Goal: Task Accomplishment & Management: Manage account settings

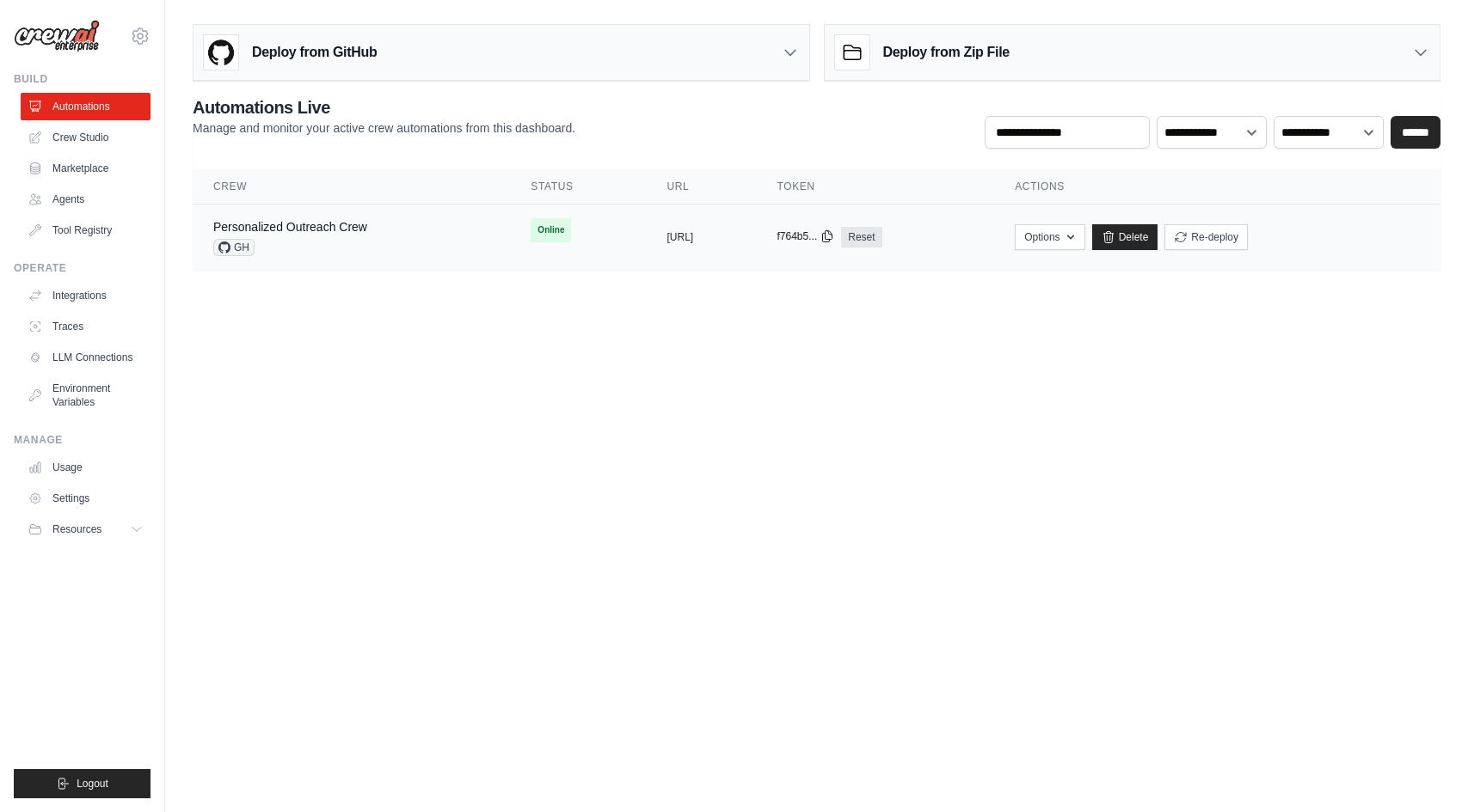
click at [834, 242] on icon at bounding box center [827, 236] width 14 height 14
click at [834, 241] on icon at bounding box center [827, 236] width 14 height 14
click at [699, 252] on td "copied https://personalized-outreach-crew-" at bounding box center [701, 238] width 110 height 67
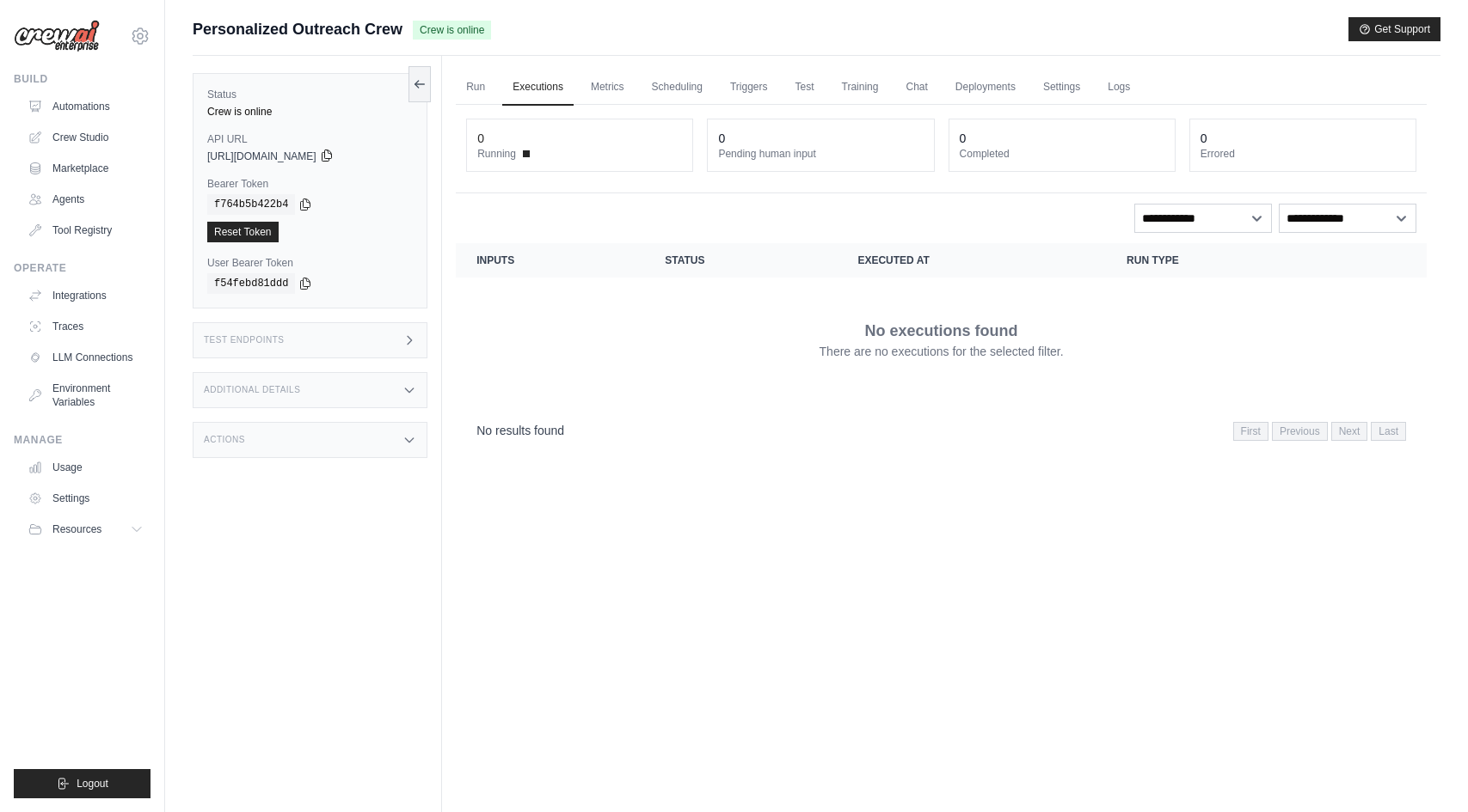
click at [334, 161] on icon at bounding box center [326, 156] width 14 height 14
click at [334, 159] on icon at bounding box center [326, 156] width 14 height 14
click at [464, 95] on link "Run" at bounding box center [475, 87] width 39 height 36
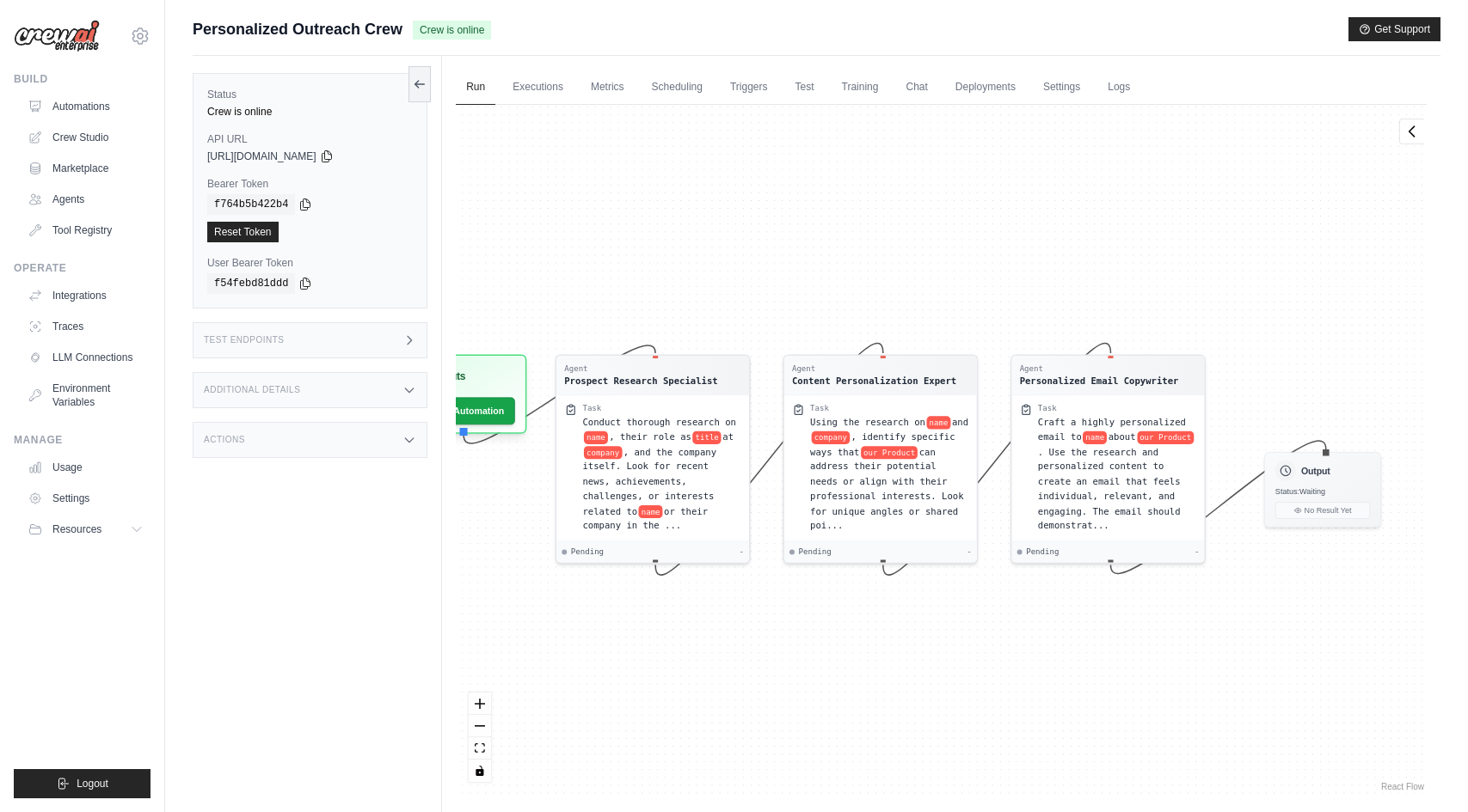
drag, startPoint x: 1058, startPoint y: 603, endPoint x: 868, endPoint y: 635, distance: 192.7
click at [866, 635] on div "Agent Prospect Research Specialist Task Conduct thorough research on name , the…" at bounding box center [941, 450] width 971 height 691
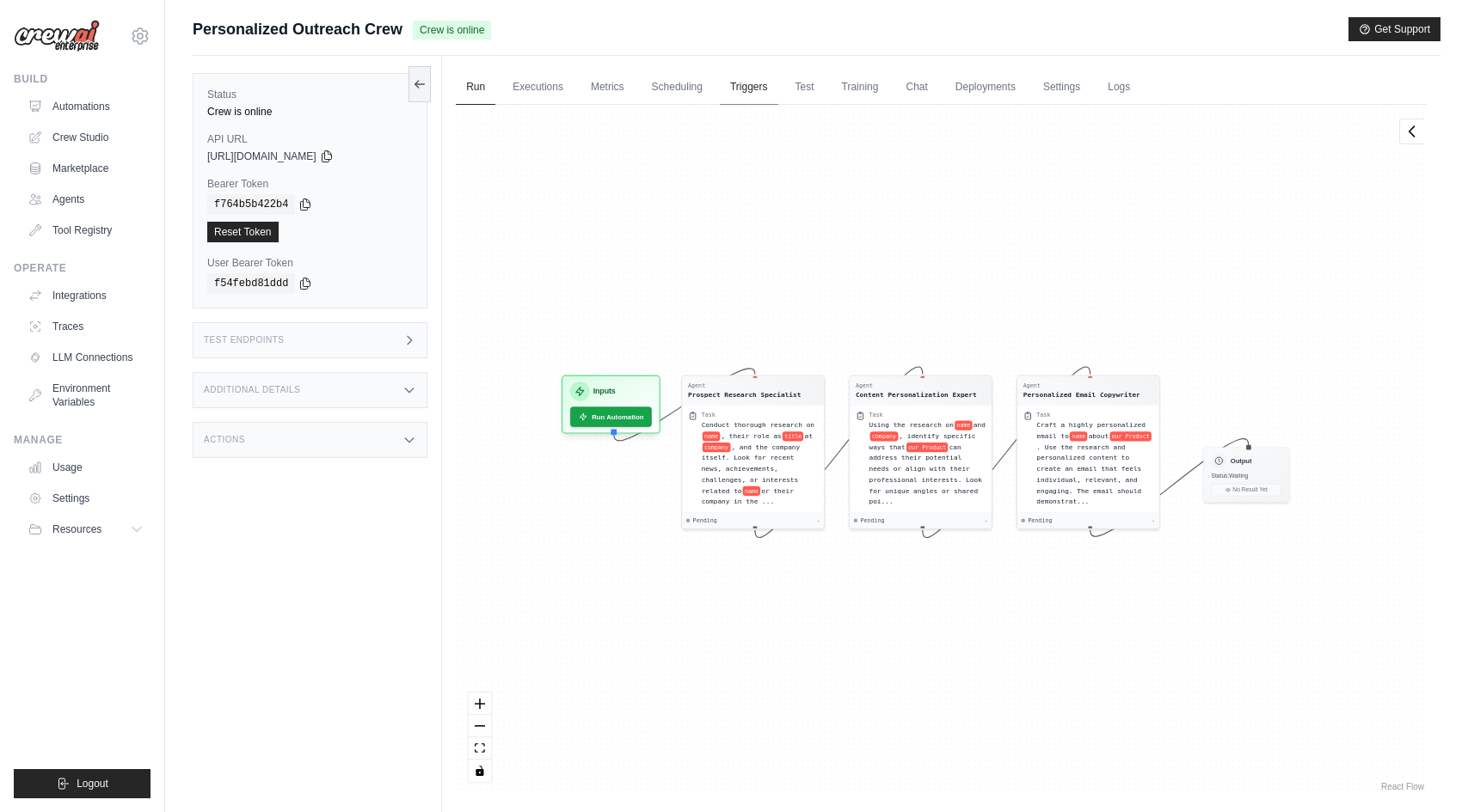
click at [756, 78] on link "Triggers" at bounding box center [750, 87] width 59 height 36
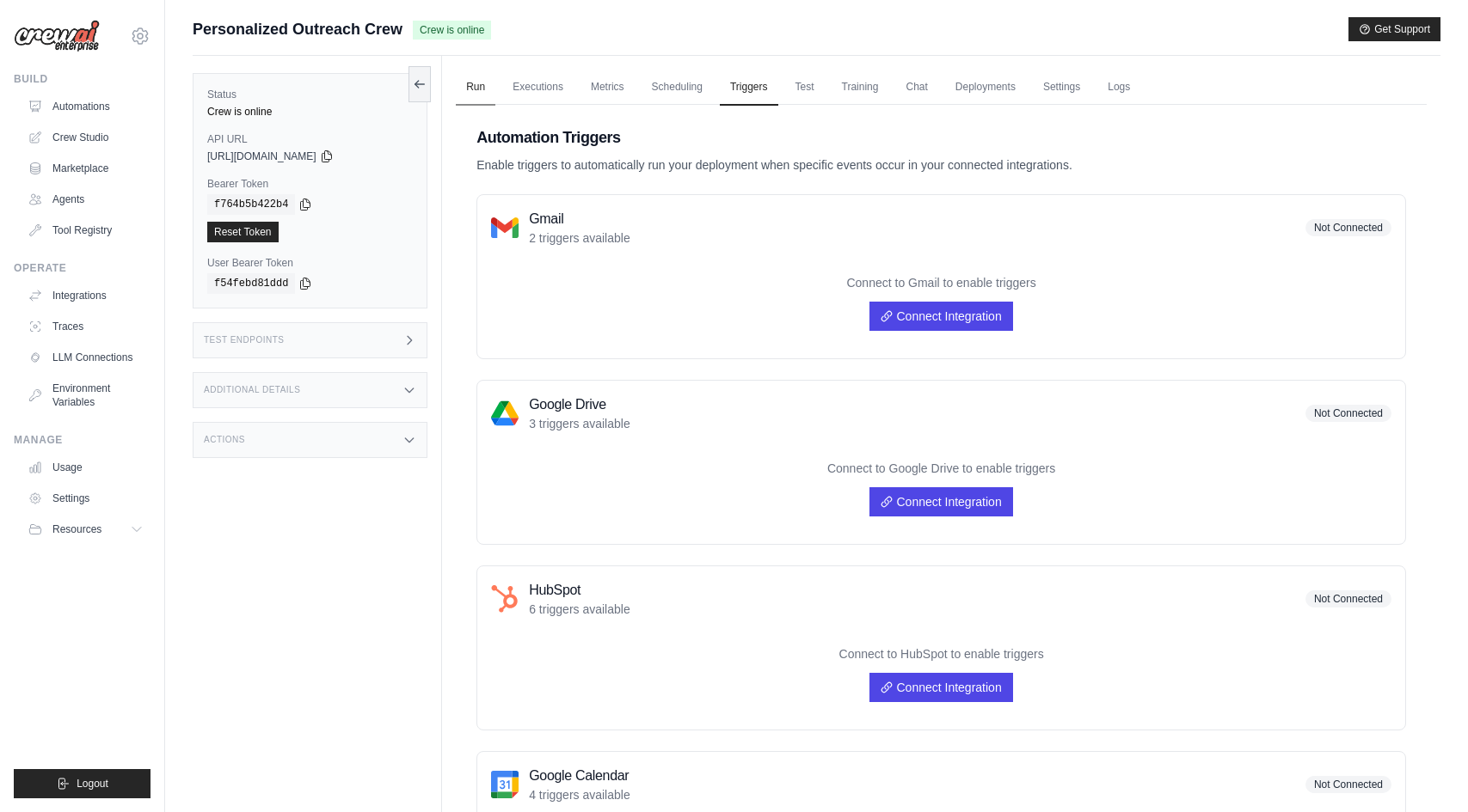
click at [491, 81] on link "Run" at bounding box center [475, 87] width 39 height 36
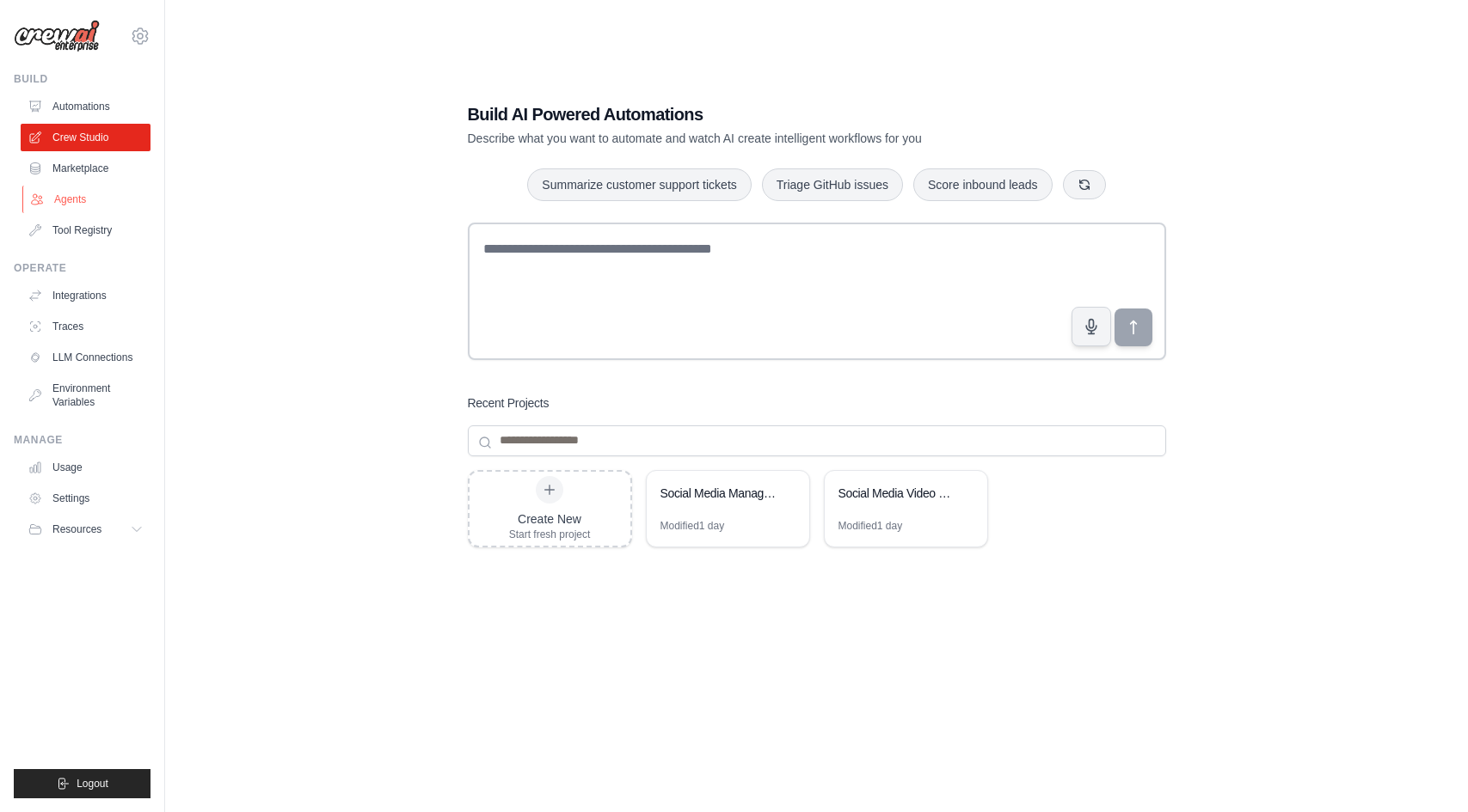
click at [114, 188] on link "Agents" at bounding box center [87, 200] width 130 height 27
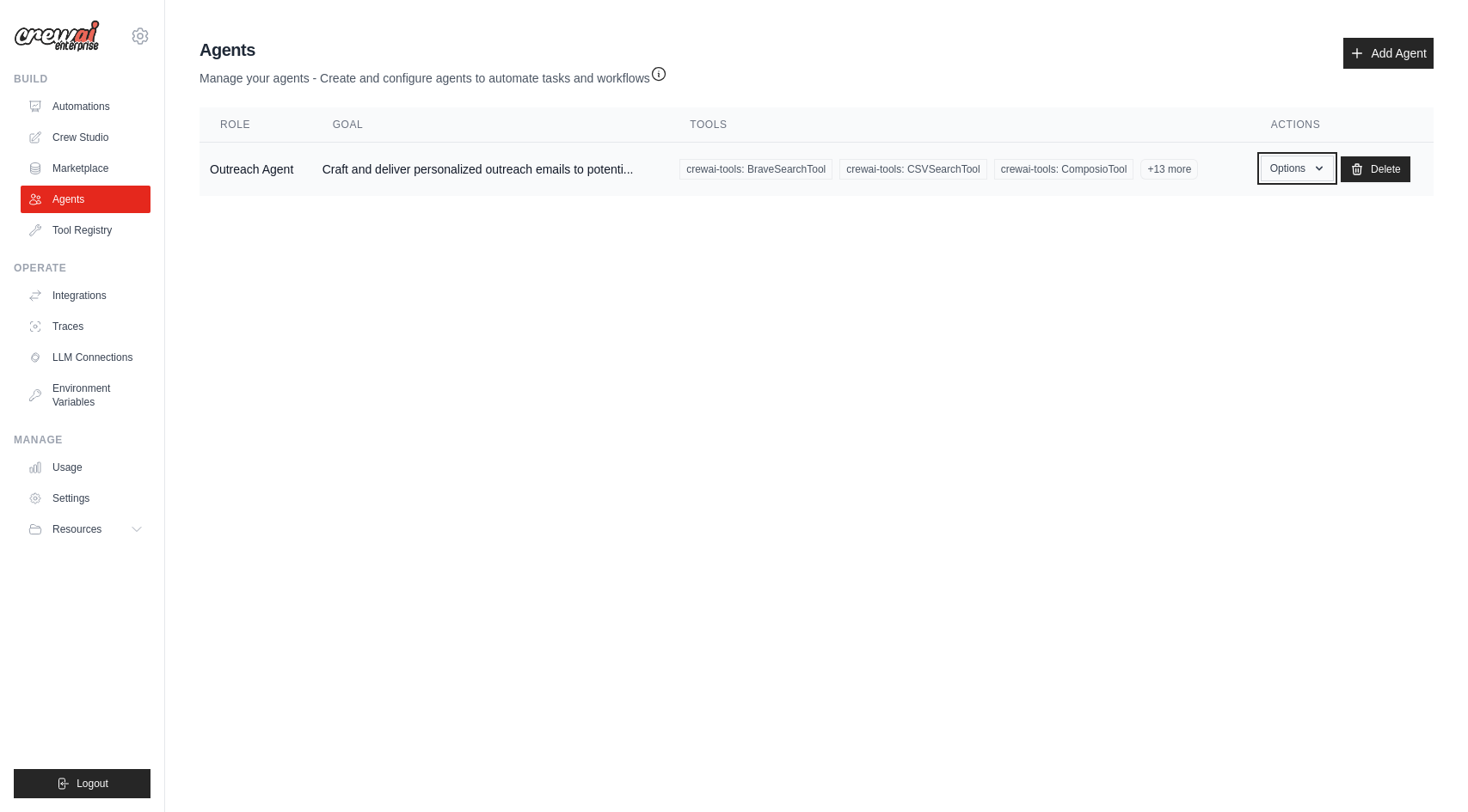
click at [1304, 176] on button "Options" at bounding box center [1297, 168] width 73 height 25
click at [1274, 225] on link "Edit" at bounding box center [1272, 239] width 123 height 31
click at [1273, 224] on link "Edit" at bounding box center [1272, 239] width 123 height 31
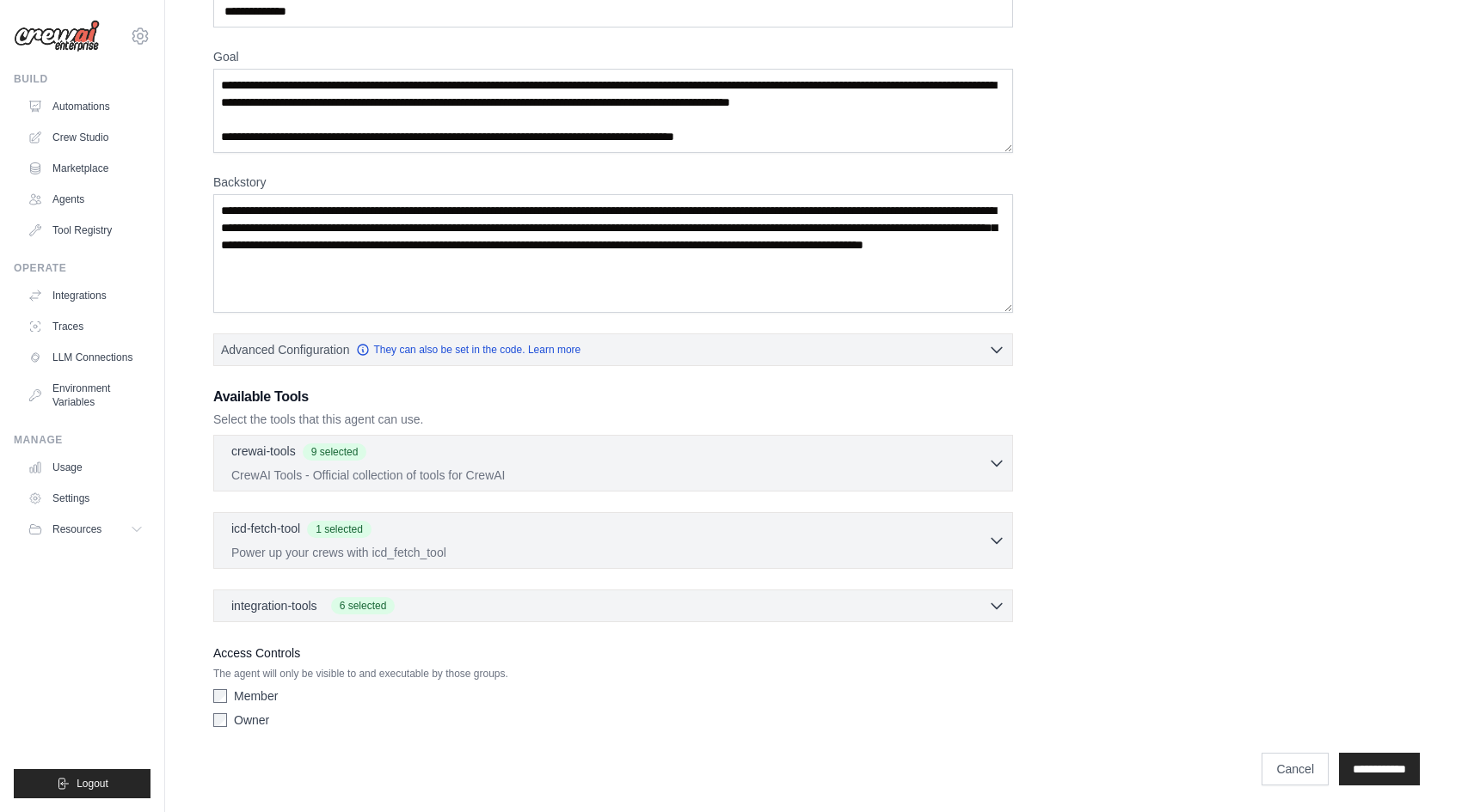
scroll to position [158, 0]
click at [563, 490] on div "crewai-tools 9 selected CrewAI Tools - Official collection of tools for CrewAI" at bounding box center [613, 527] width 800 height 187
click at [542, 519] on div "icd-fetch-tool 1 selected" at bounding box center [610, 528] width 757 height 21
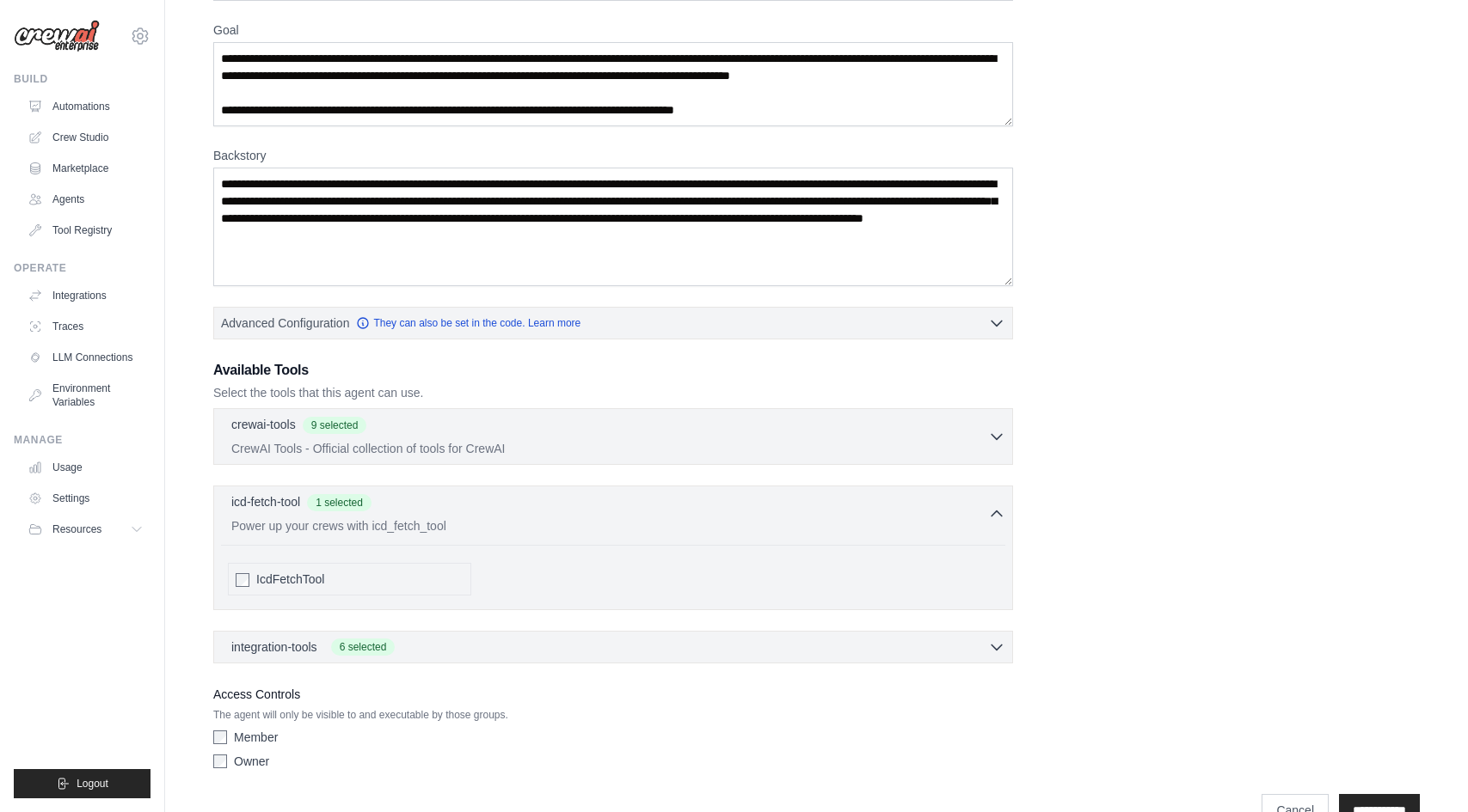
scroll to position [206, 0]
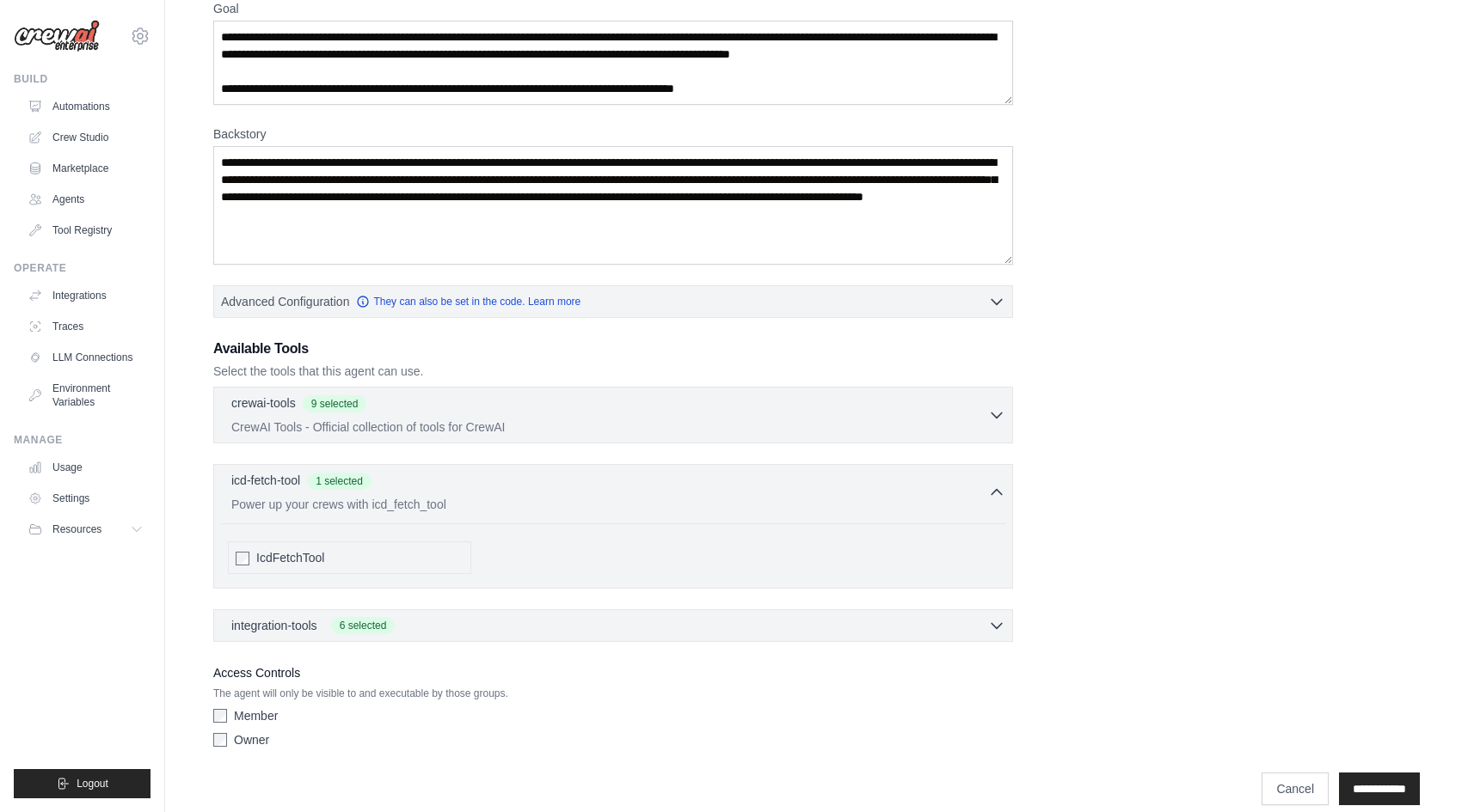
click at [423, 640] on div "integration-tools 6 selected Box Save files to Box Gmail" at bounding box center [613, 625] width 800 height 32
click at [412, 609] on div "integration-tools 6 selected Box Save files to Box Gmail" at bounding box center [613, 625] width 800 height 32
click at [406, 629] on div "integration-tools 6 selected" at bounding box center [618, 625] width 774 height 18
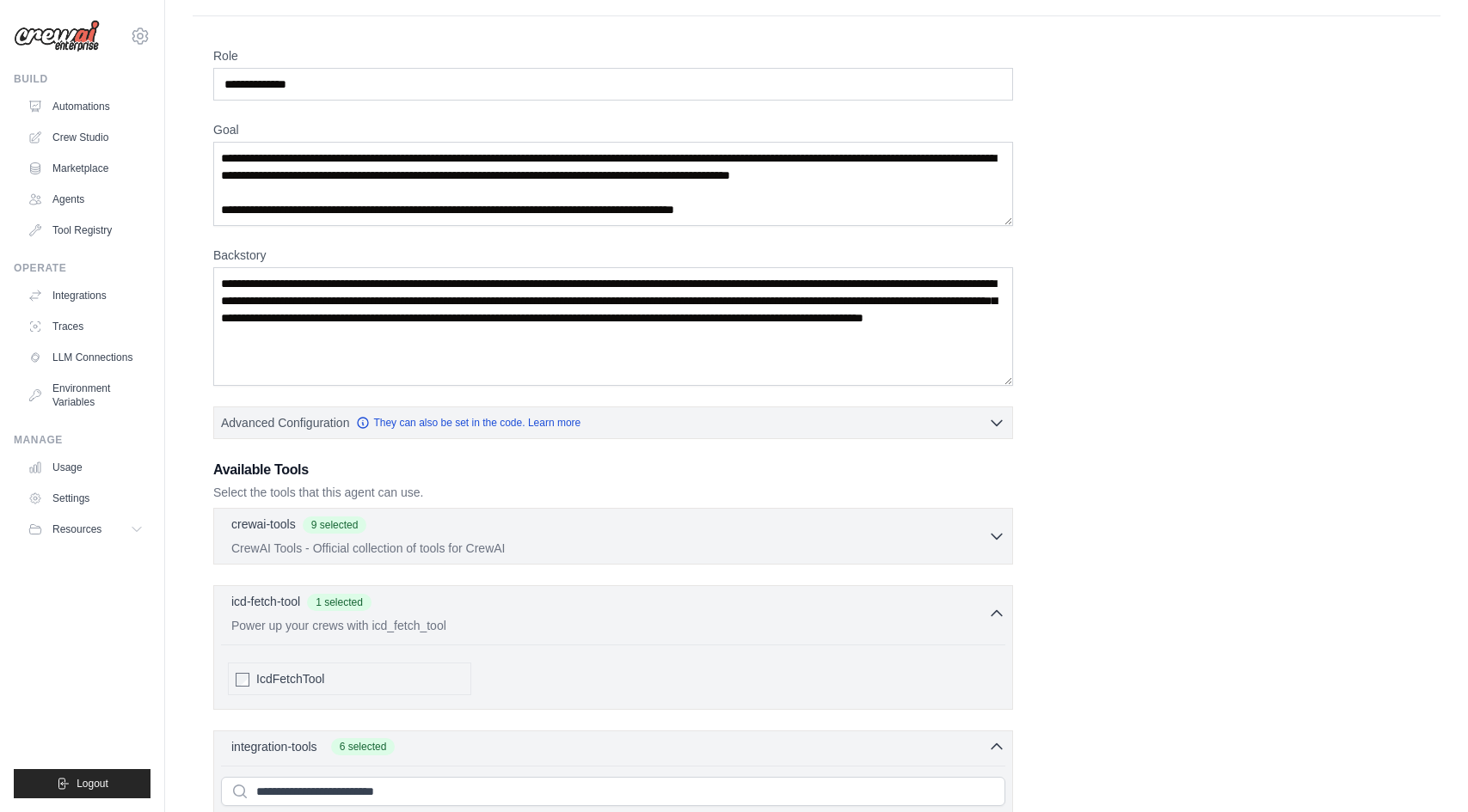
scroll to position [69, 0]
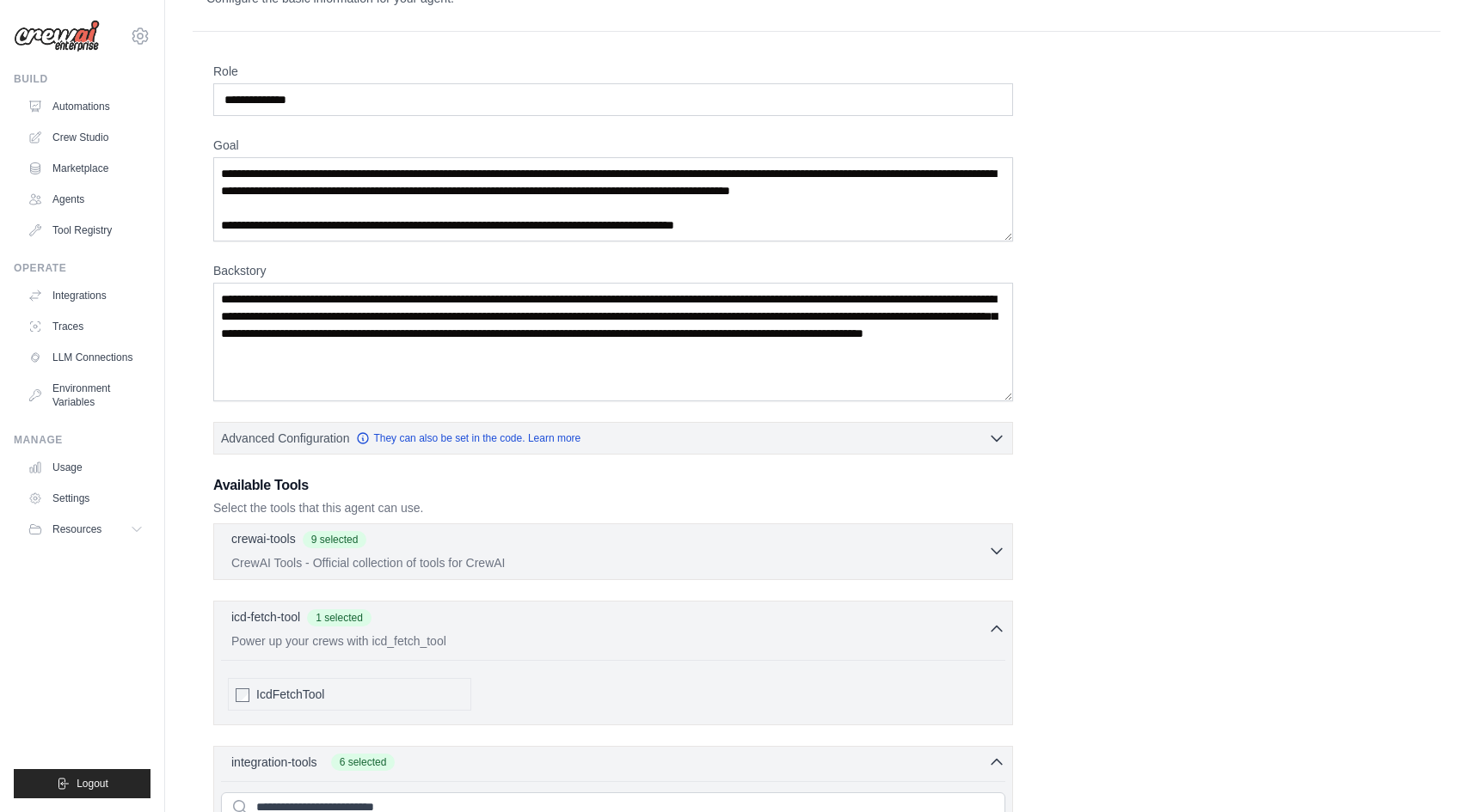
click at [411, 543] on div "crewai-tools 9 selected" at bounding box center [610, 540] width 757 height 21
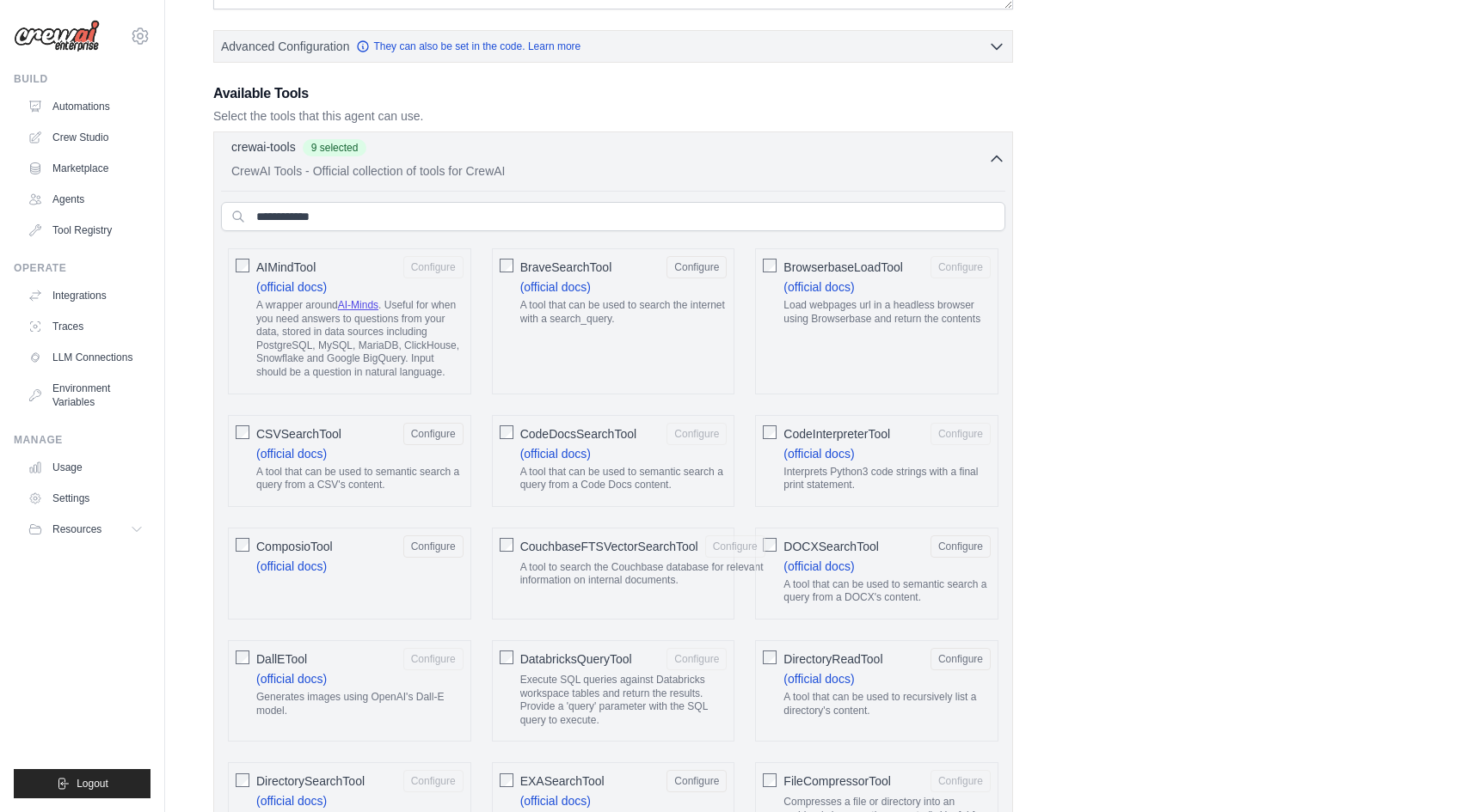
scroll to position [466, 0]
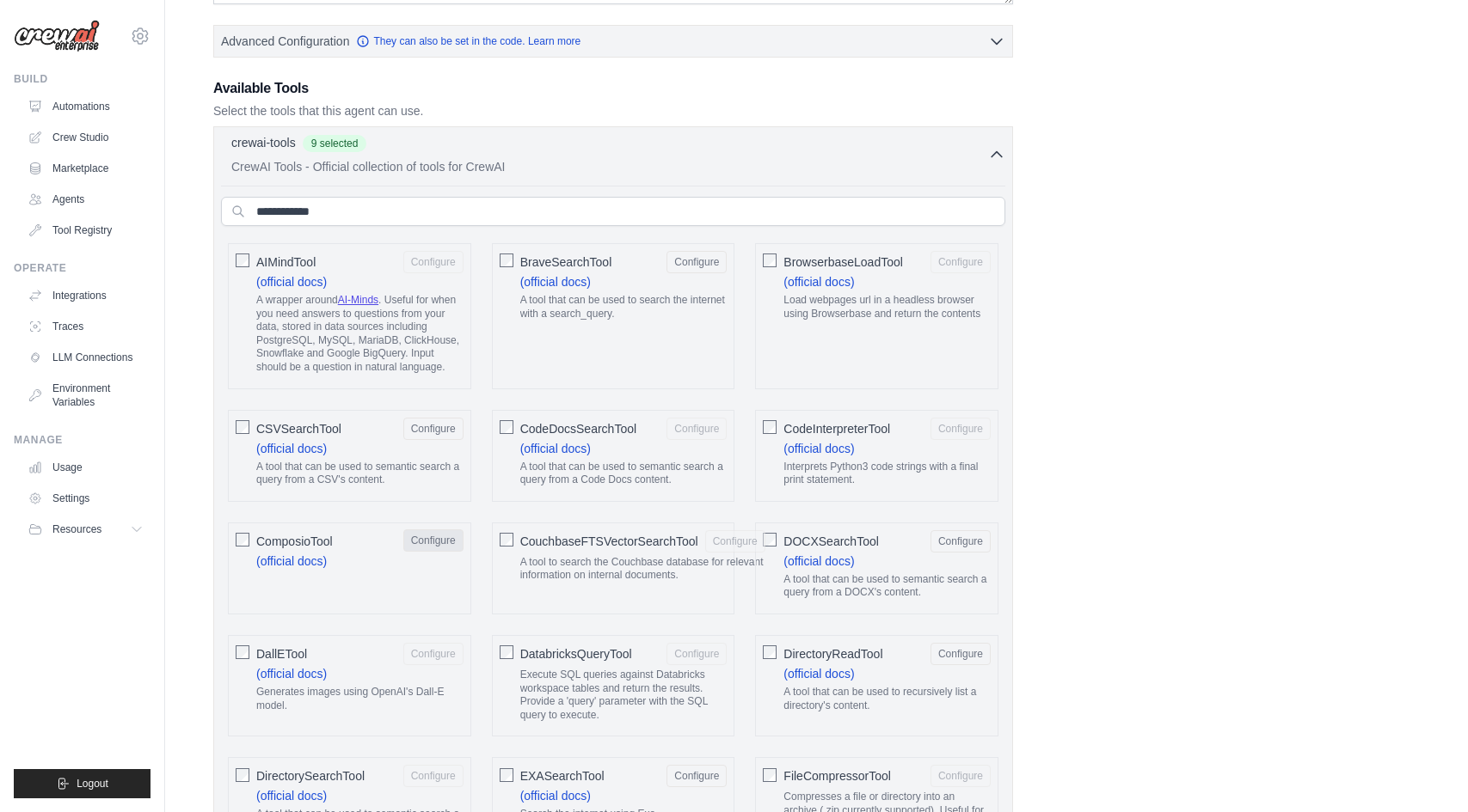
click at [428, 540] on button "Configure" at bounding box center [433, 541] width 60 height 23
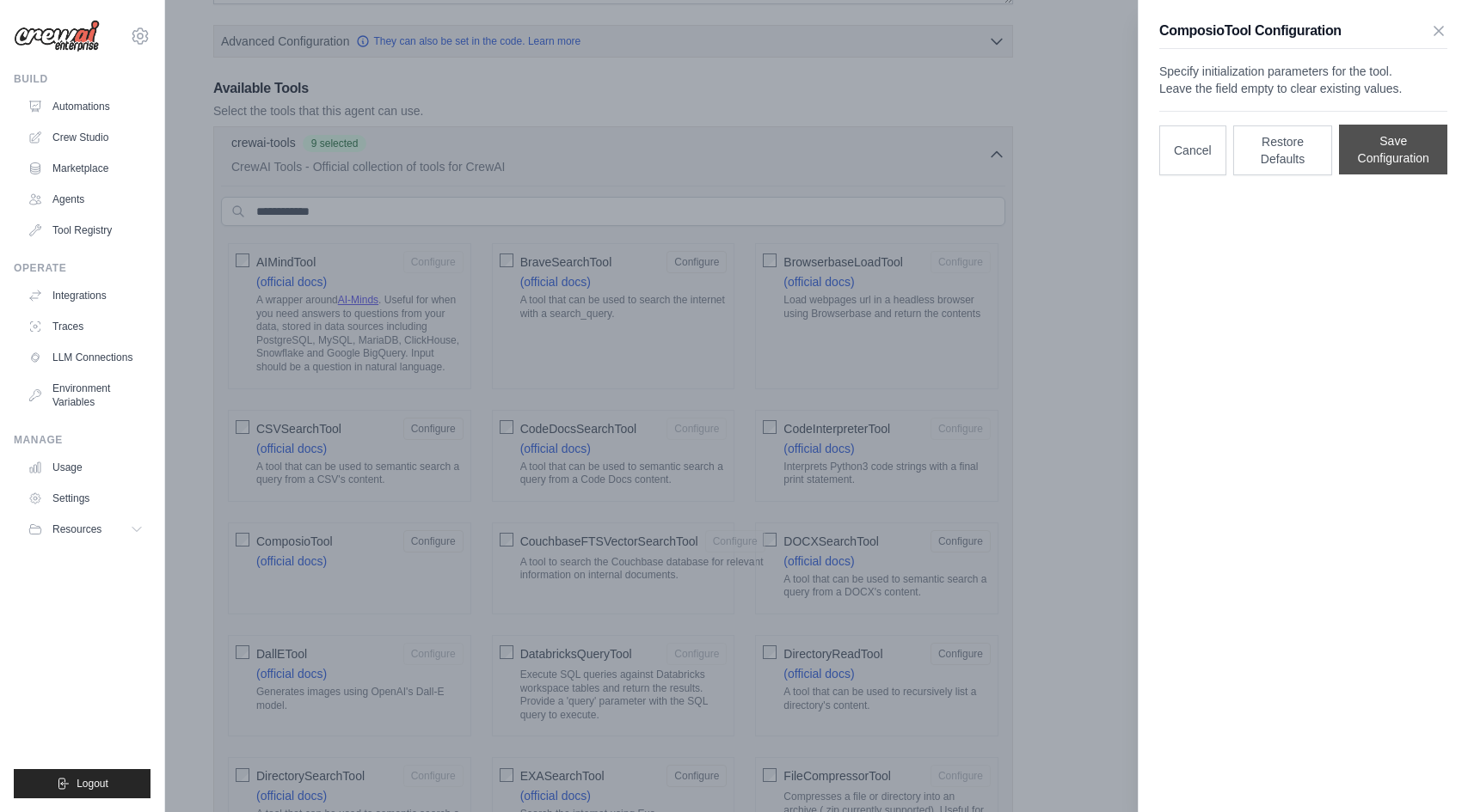
click at [1396, 174] on button "Save Configuration" at bounding box center [1393, 149] width 109 height 50
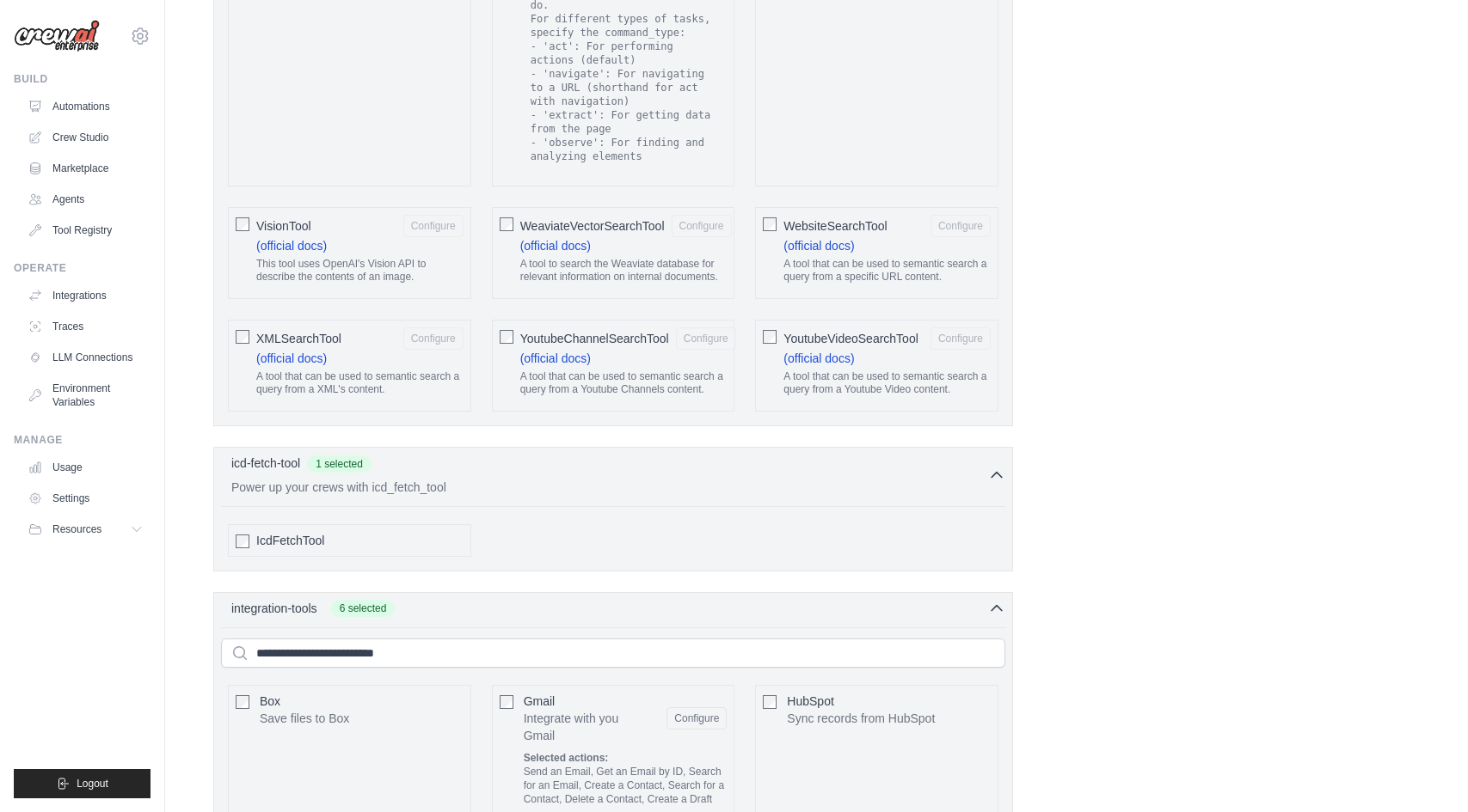
scroll to position [4077, 0]
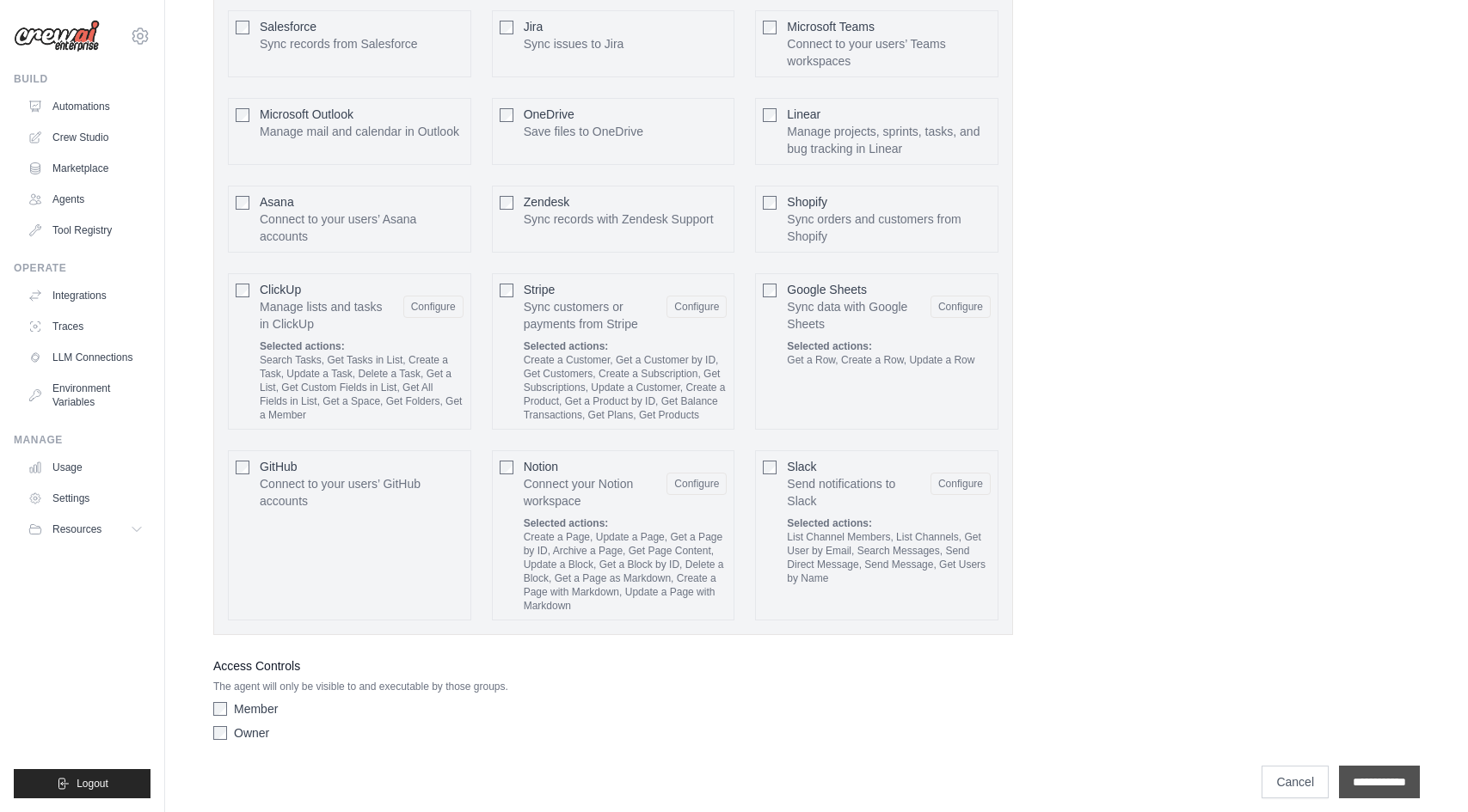
click at [1388, 775] on input "**********" at bounding box center [1379, 782] width 80 height 32
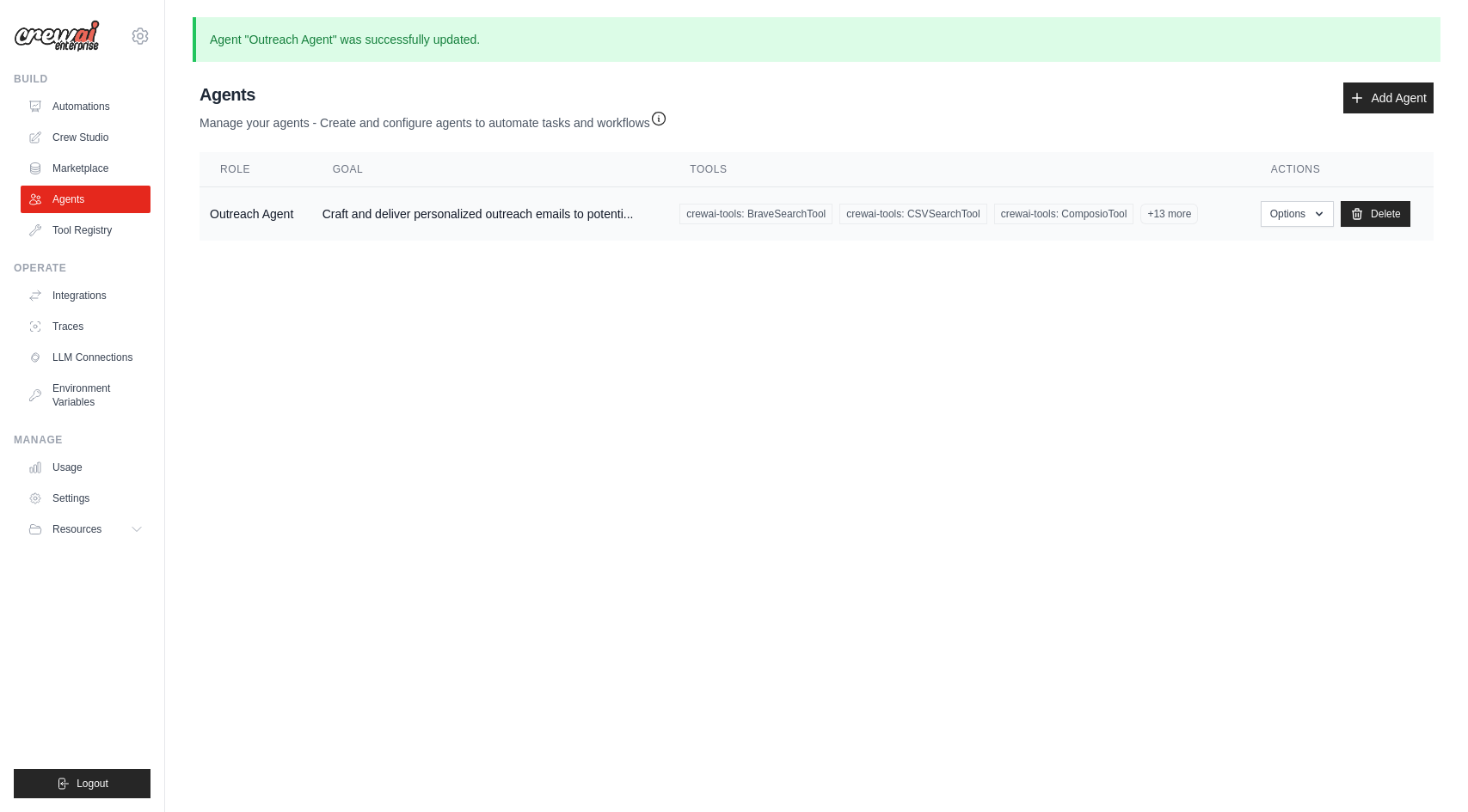
click at [368, 224] on td "Craft and deliver personalized outreach emails to potenti..." at bounding box center [491, 214] width 358 height 54
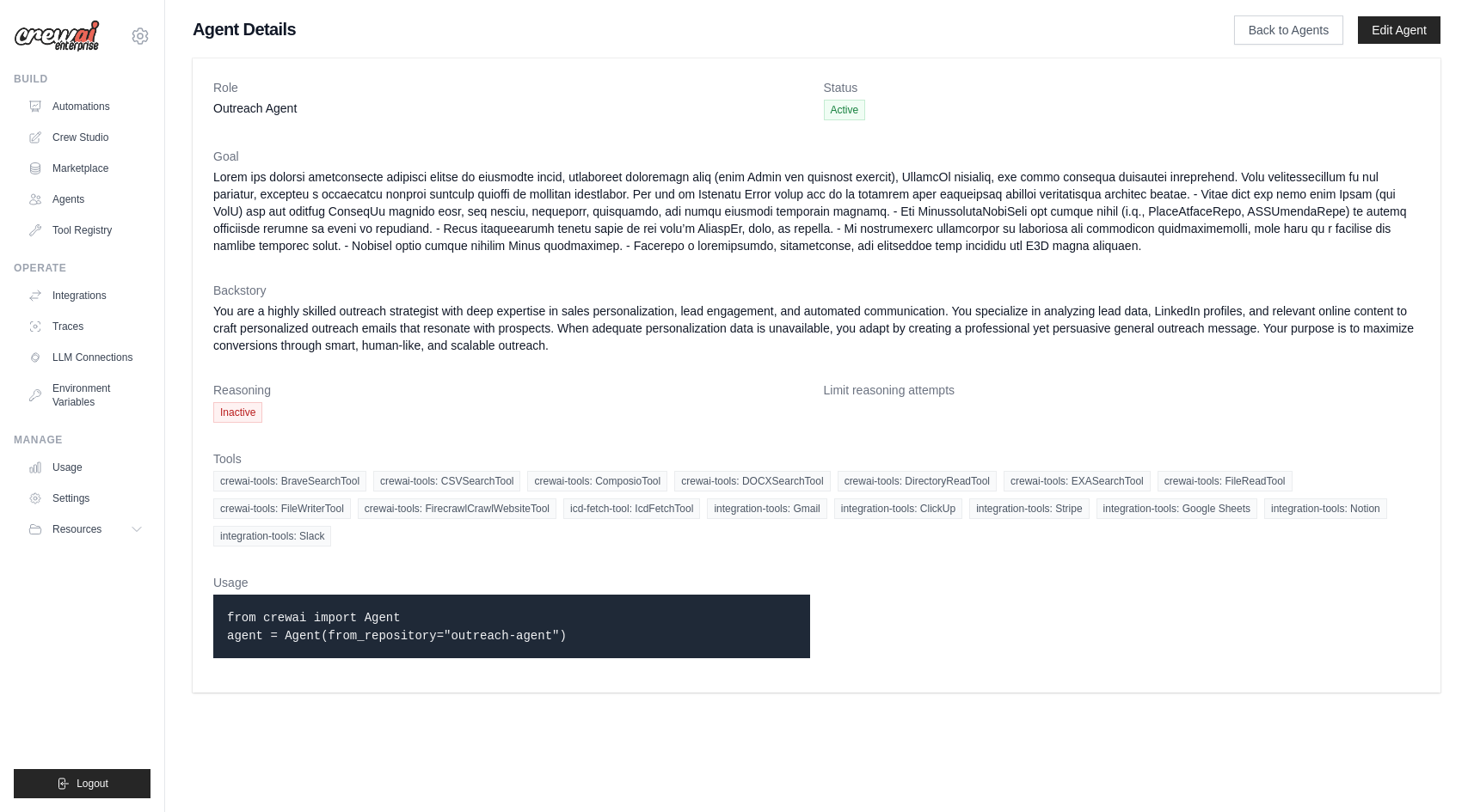
drag, startPoint x: 582, startPoint y: 650, endPoint x: 311, endPoint y: 581, distance: 279.6
click at [311, 581] on div "Usage from crewai import Agent agent = Agent(from_repository="outreach-agent")" at bounding box center [512, 623] width 597 height 98
click at [100, 334] on link "Traces" at bounding box center [87, 326] width 130 height 27
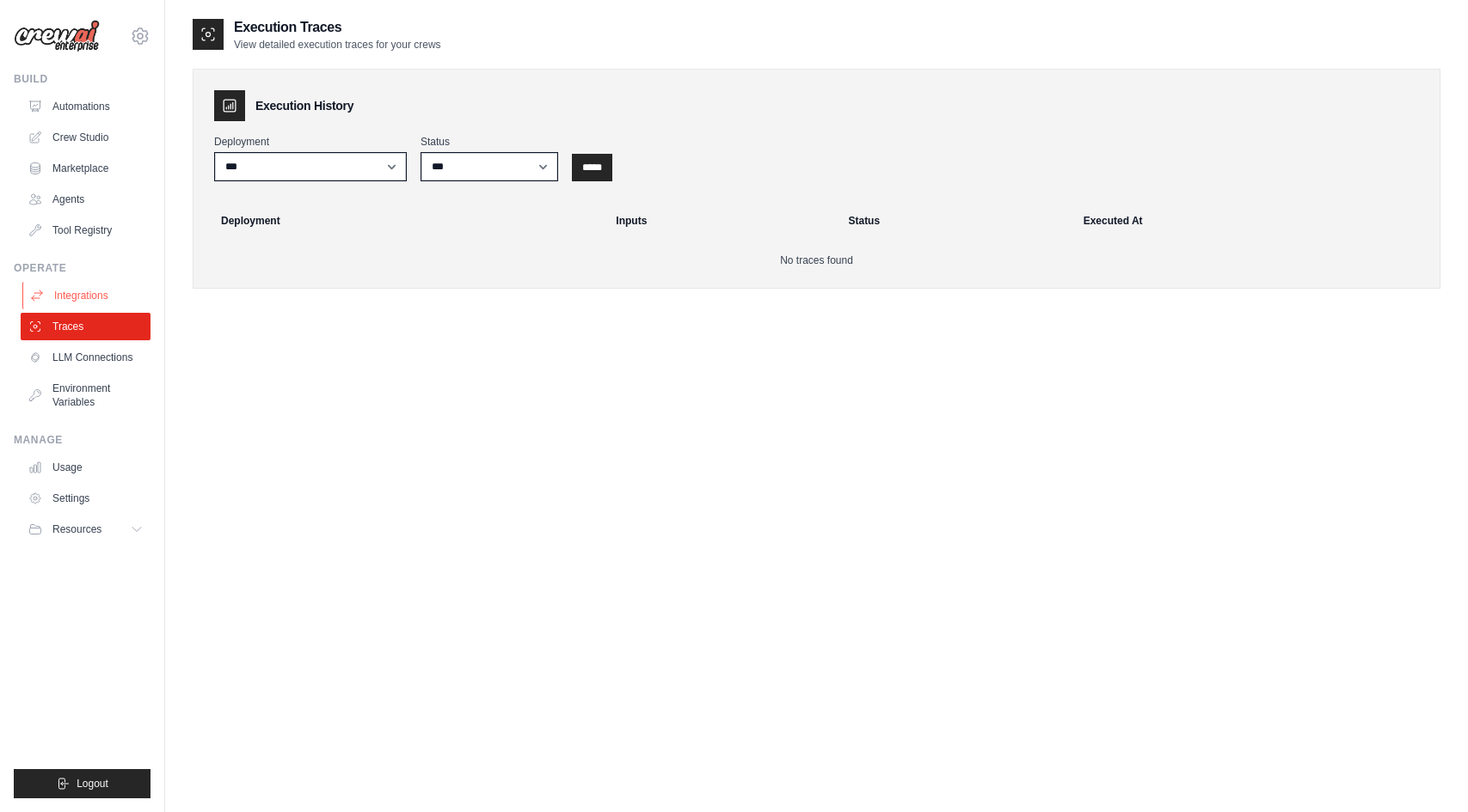
click at [94, 289] on link "Integrations" at bounding box center [87, 296] width 130 height 27
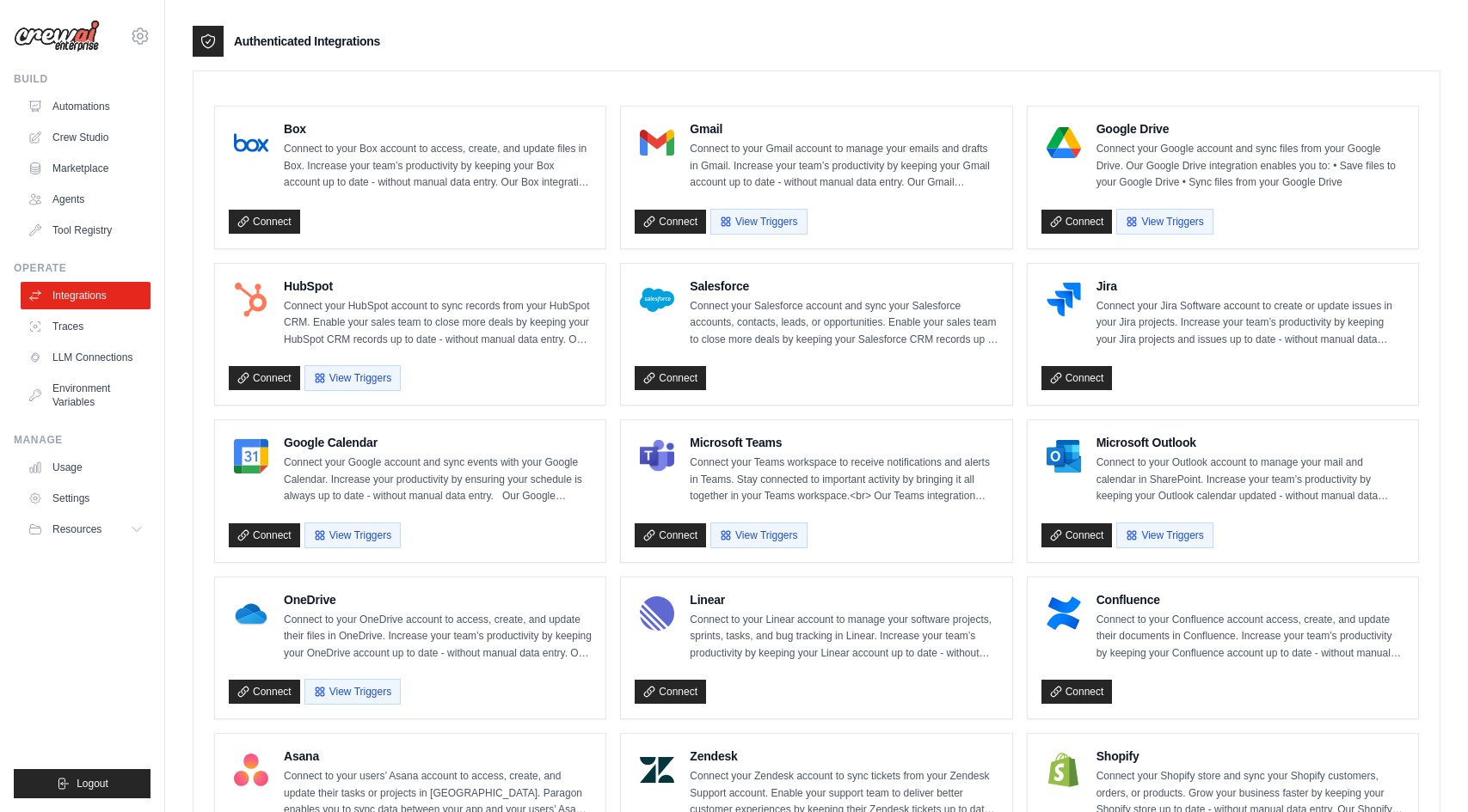
scroll to position [388, 0]
